Goal: Information Seeking & Learning: Check status

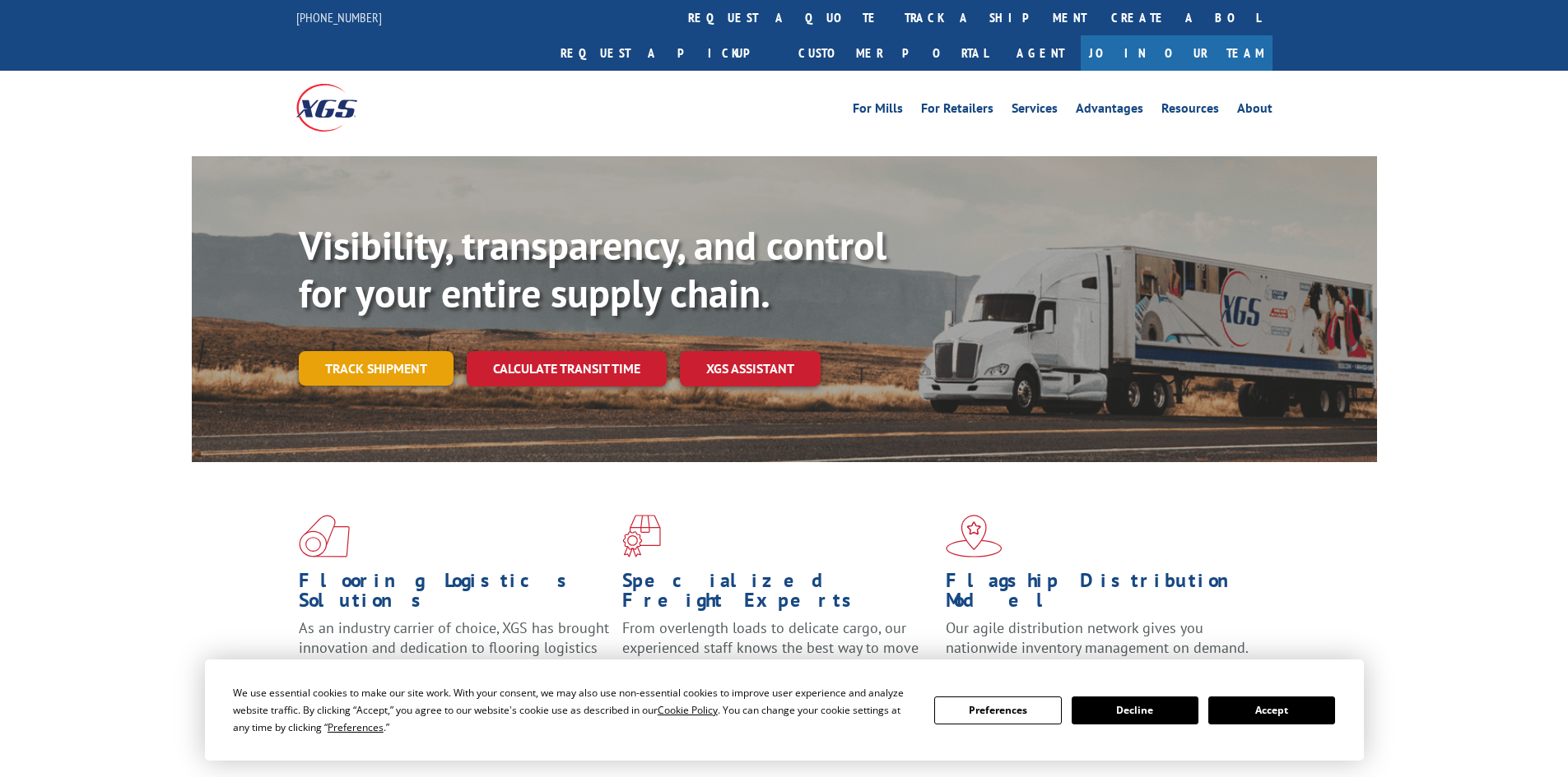
click at [402, 351] on link "Track shipment" at bounding box center [376, 368] width 155 height 35
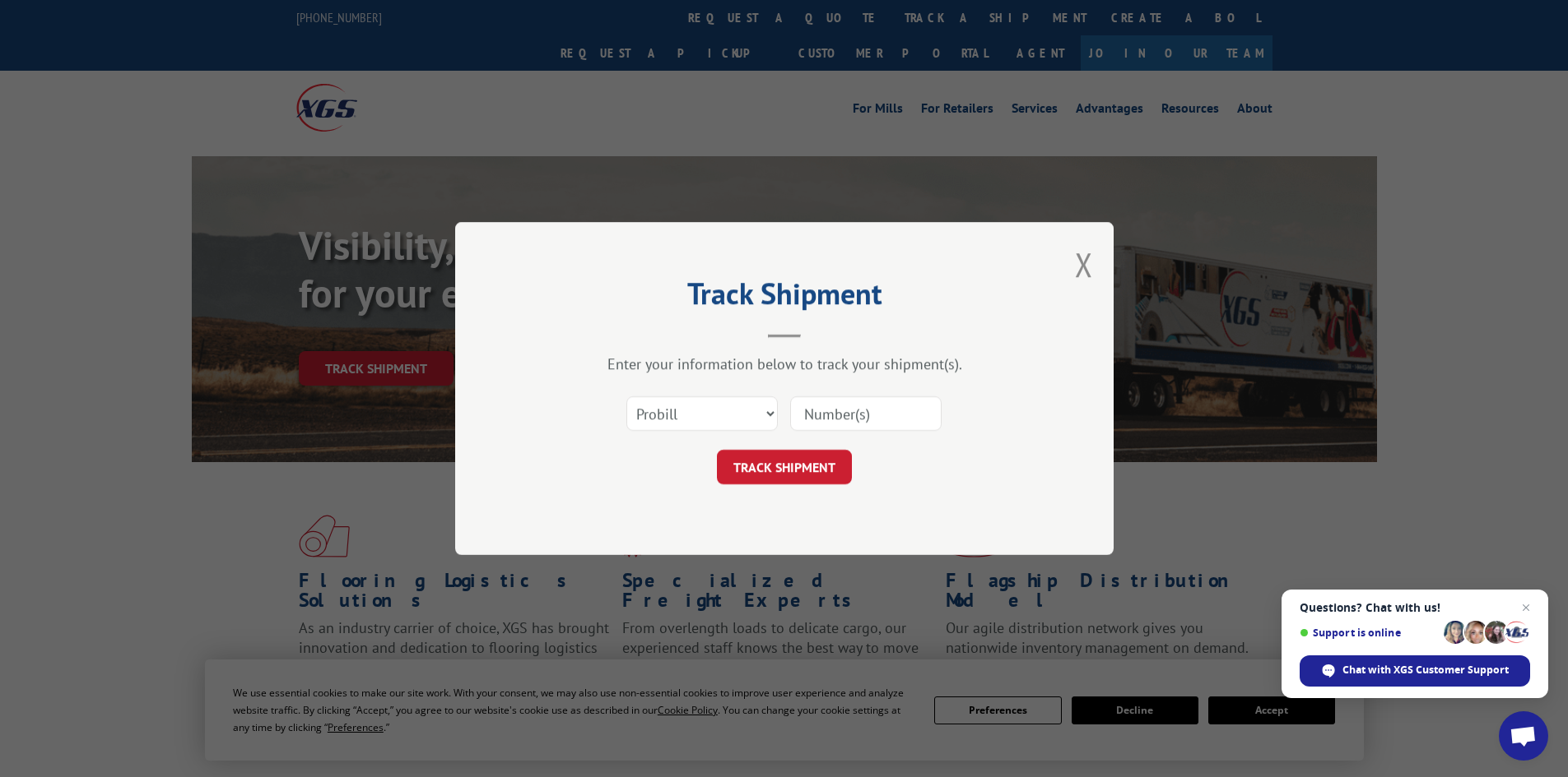
click at [809, 408] on input at bounding box center [865, 414] width 152 height 35
paste input "17523341"
type input "17523341"
click at [784, 461] on button "TRACK SHIPMENT" at bounding box center [784, 467] width 135 height 35
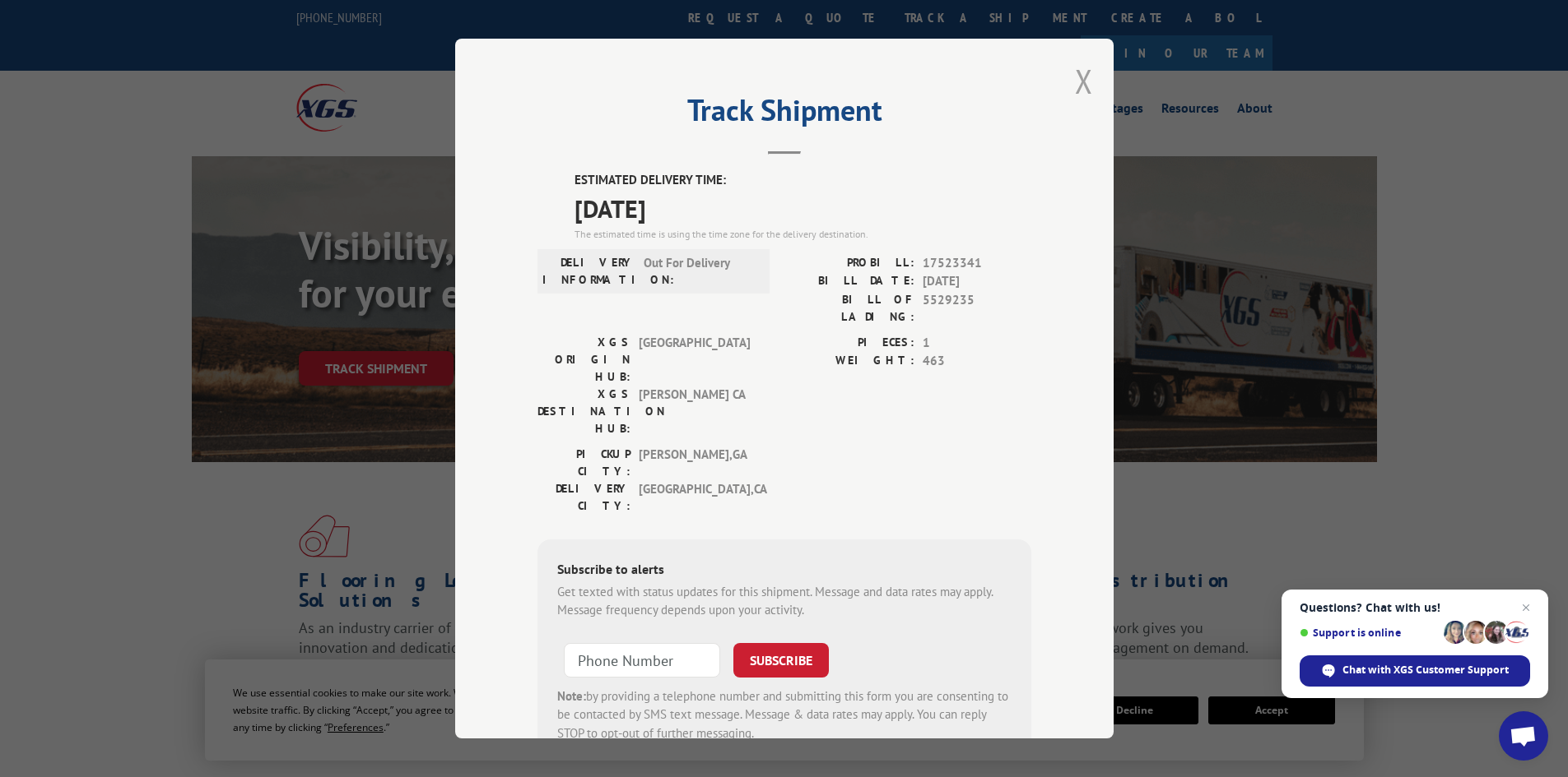
click at [1082, 83] on button "Close modal" at bounding box center [1084, 81] width 18 height 43
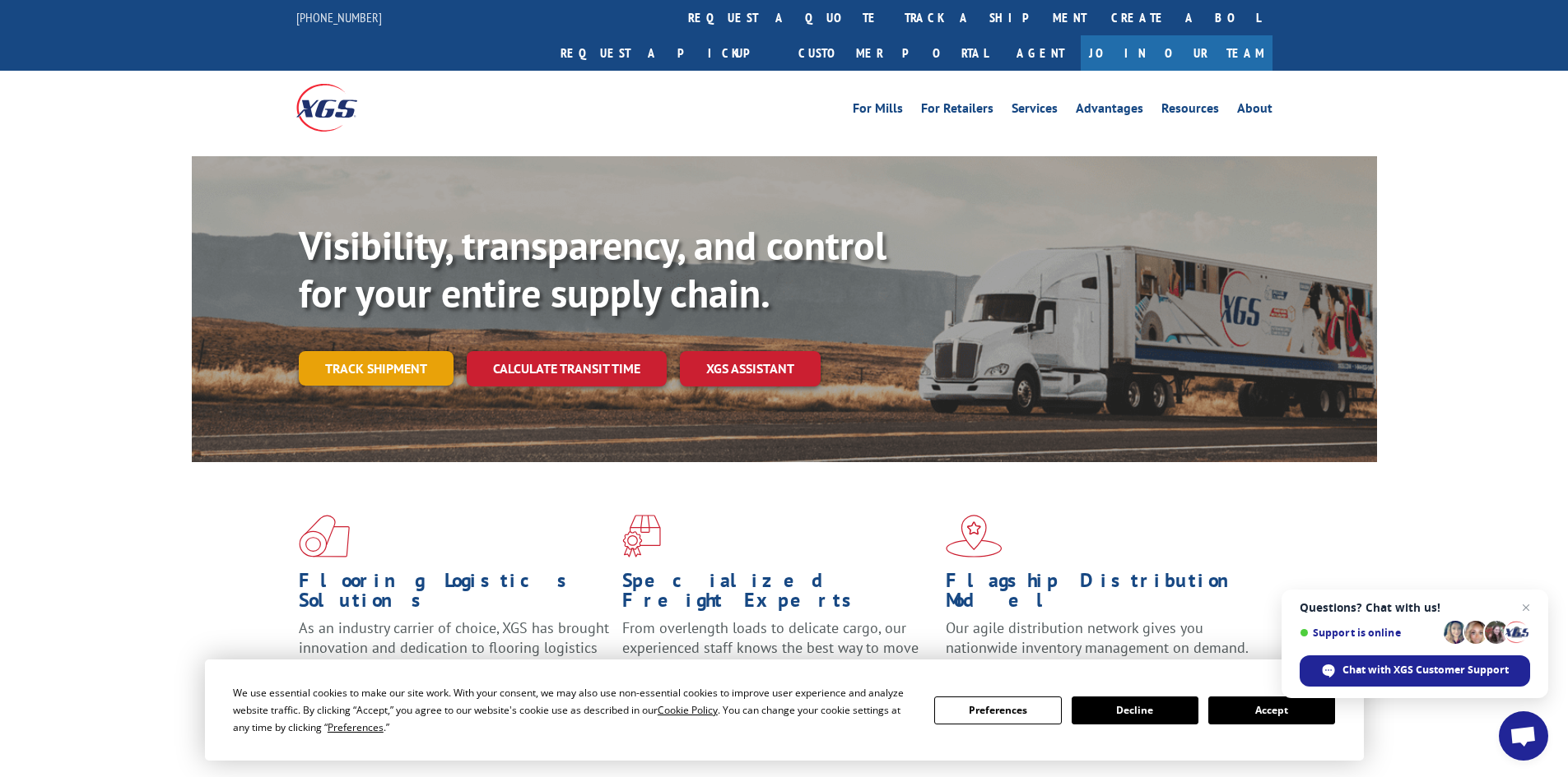
click at [343, 351] on link "Track shipment" at bounding box center [376, 368] width 155 height 35
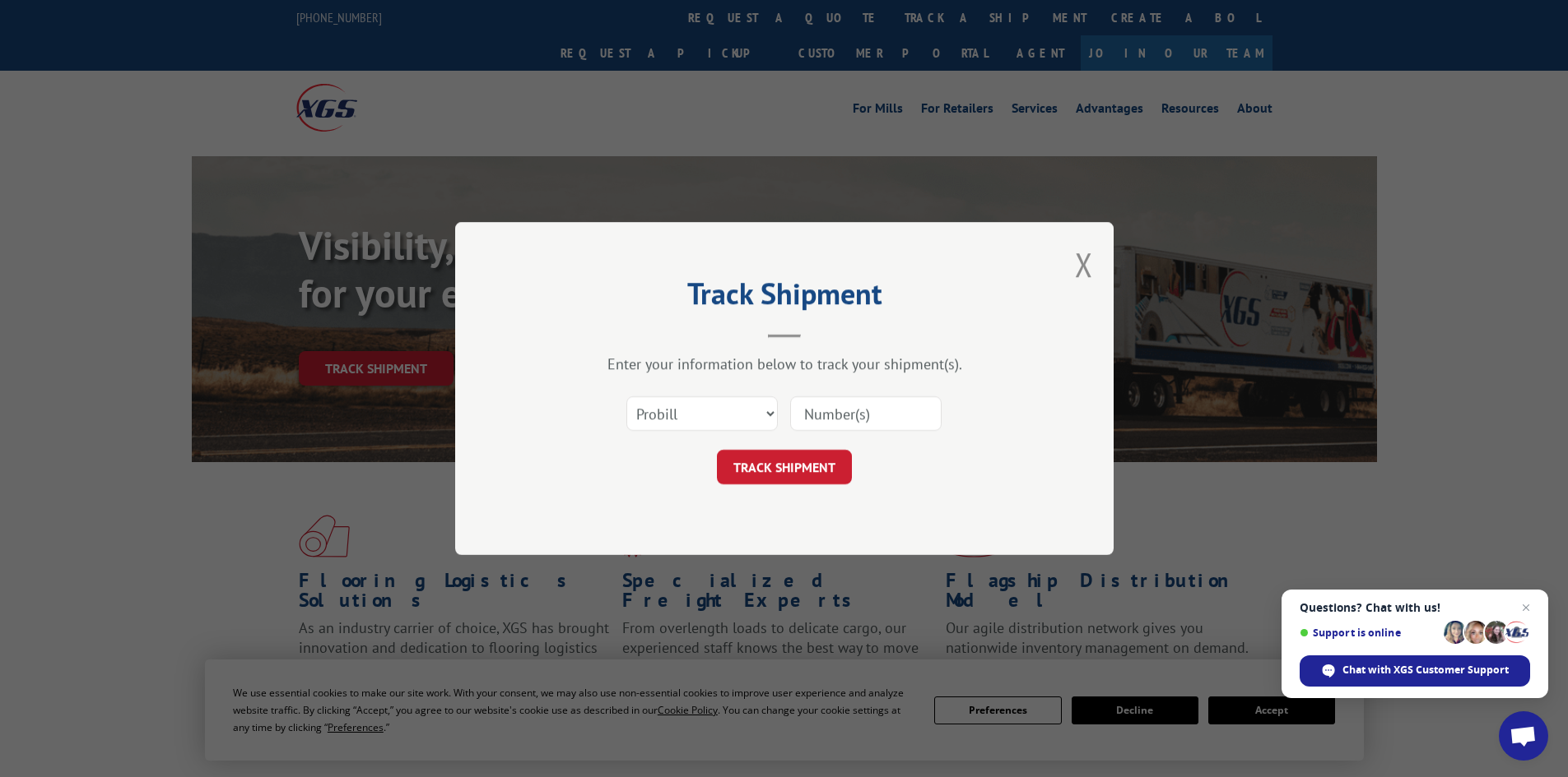
click at [813, 410] on input at bounding box center [865, 414] width 152 height 35
paste input "17523341"
type input "17523341"
click at [777, 465] on button "TRACK SHIPMENT" at bounding box center [784, 467] width 135 height 35
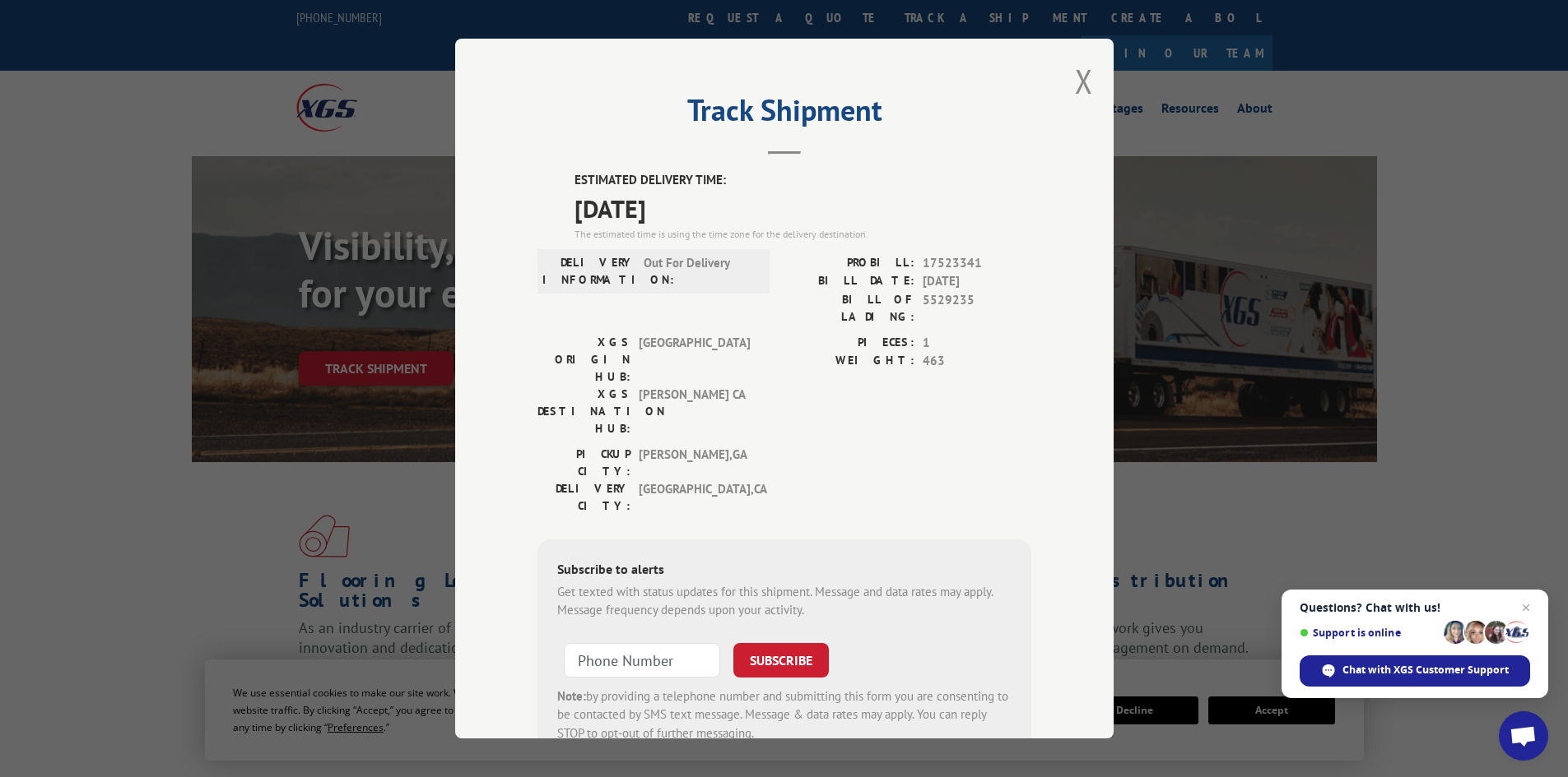
click at [1065, 86] on div "Track Shipment ESTIMATED DELIVERY TIME: [DATE] The estimated time is using the …" at bounding box center [784, 389] width 659 height 700
click at [1083, 76] on button "Close modal" at bounding box center [1084, 81] width 18 height 43
